Goal: Information Seeking & Learning: Learn about a topic

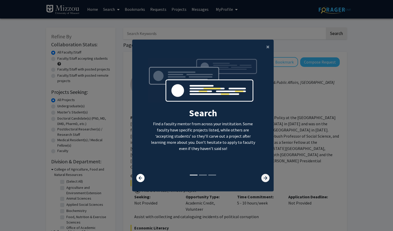
click at [263, 178] on icon at bounding box center [265, 178] width 8 height 8
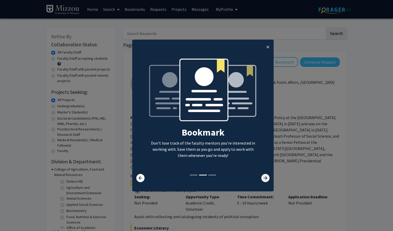
click at [263, 178] on icon at bounding box center [265, 178] width 8 height 8
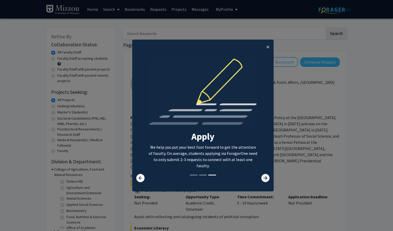
click at [265, 176] on icon at bounding box center [265, 178] width 8 height 8
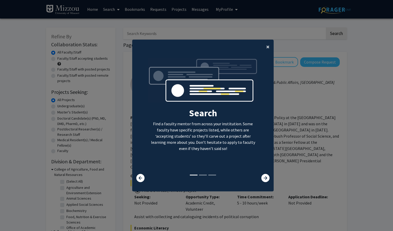
click at [264, 45] on button "×" at bounding box center [268, 47] width 12 height 14
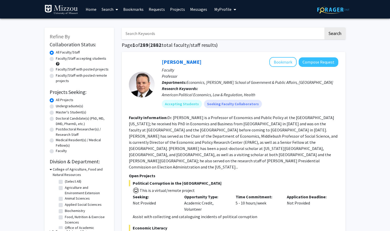
click at [223, 8] on span "My Profile" at bounding box center [222, 9] width 17 height 5
click at [219, 7] on span "My Profile" at bounding box center [222, 9] width 17 height 5
click at [225, 27] on img at bounding box center [223, 26] width 10 height 10
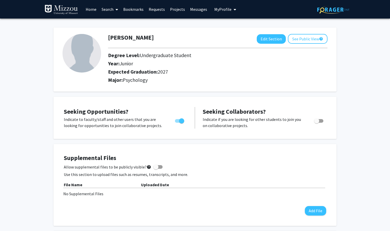
click at [90, 11] on link "Home" at bounding box center [91, 9] width 16 height 18
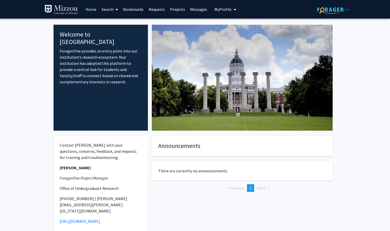
click at [180, 10] on link "Projects" at bounding box center [178, 9] width 20 height 18
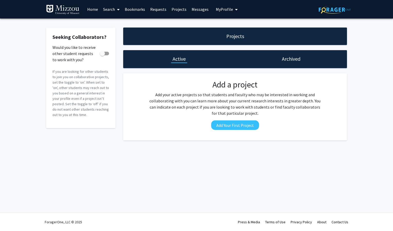
click at [108, 8] on link "Search" at bounding box center [112, 9] width 22 height 18
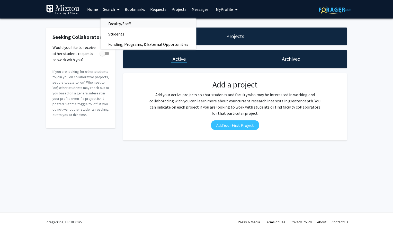
click at [111, 23] on span "Faculty/Staff" at bounding box center [120, 24] width 38 height 10
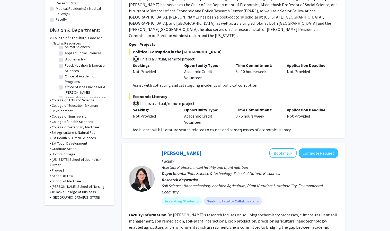
scroll to position [132, 0]
click at [69, 101] on h3 "College of Arts and Science" at bounding box center [73, 99] width 43 height 5
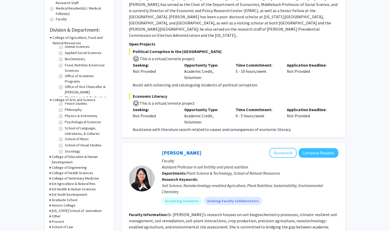
scroll to position [124, 0]
click at [65, 125] on label "Psychological Sciences" at bounding box center [83, 121] width 36 height 5
click at [65, 123] on input "Psychological Sciences" at bounding box center [66, 120] width 3 height 3
checkbox input "true"
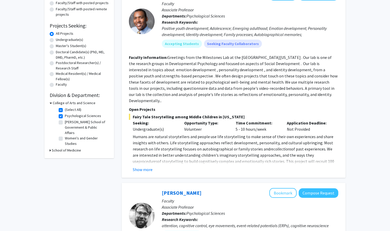
scroll to position [67, 0]
click at [145, 166] on button "Show more" at bounding box center [143, 169] width 20 height 6
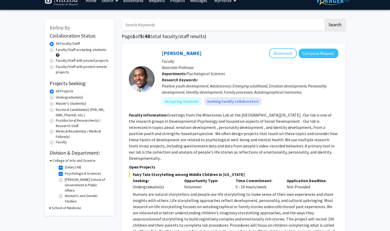
scroll to position [9, 0]
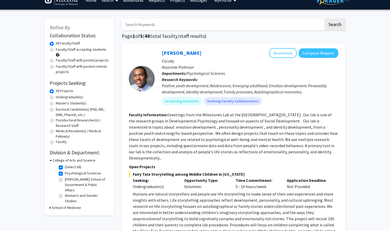
click at [56, 99] on label "Undergraduate(s)" at bounding box center [69, 96] width 27 height 5
click at [56, 98] on input "Undergraduate(s)" at bounding box center [57, 95] width 3 height 3
radio input "true"
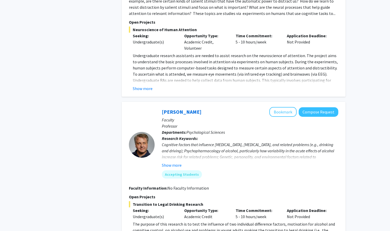
scroll to position [423, 0]
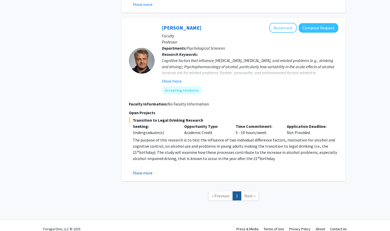
click at [142, 170] on button "Show more" at bounding box center [143, 173] width 20 height 6
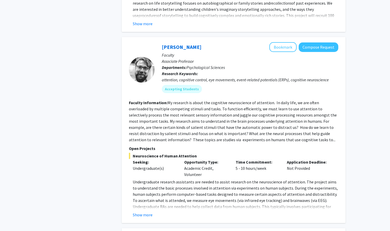
scroll to position [212, 0]
click at [145, 212] on button "Show more" at bounding box center [143, 215] width 20 height 6
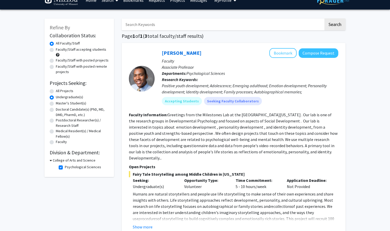
scroll to position [0, 0]
